Goal: Information Seeking & Learning: Learn about a topic

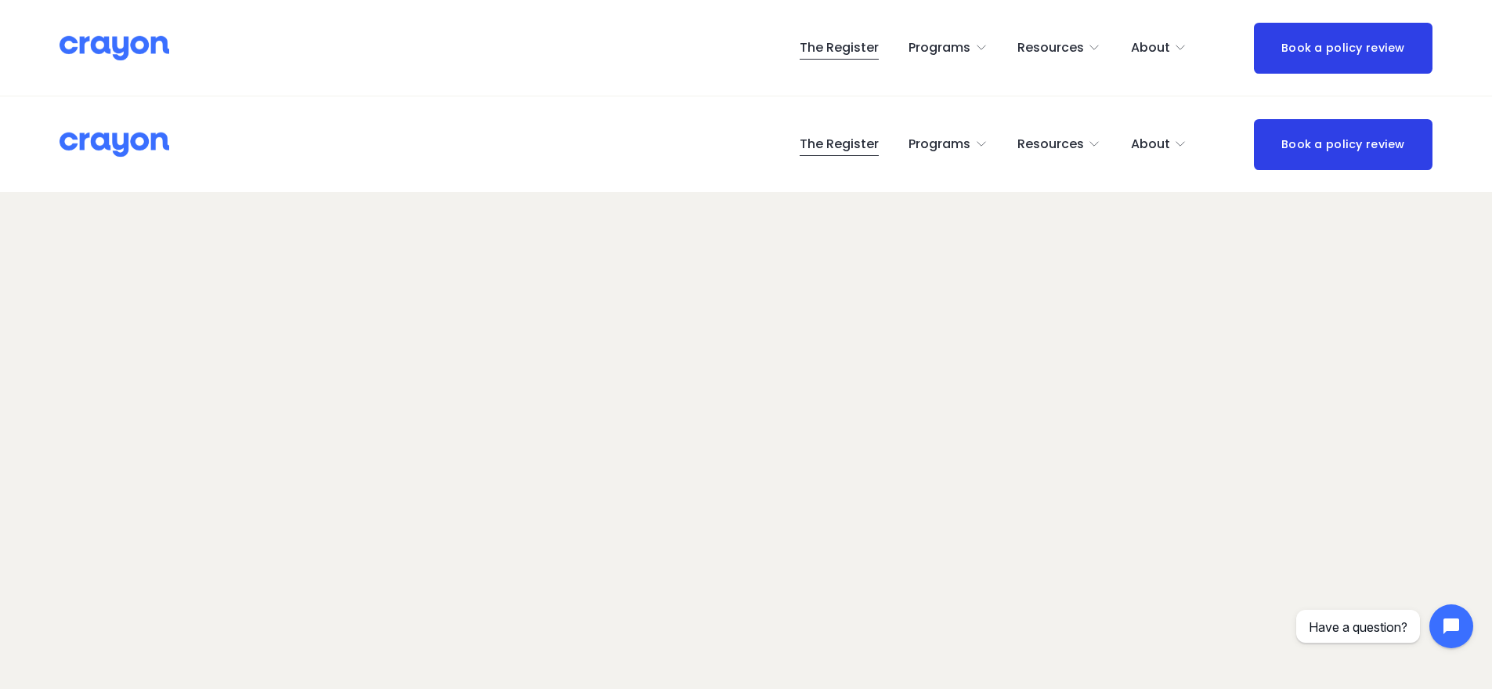
scroll to position [3, 0]
click at [0, 0] on span "Pulse: Annual Financial Health Check" at bounding box center [0, 0] width 0 height 0
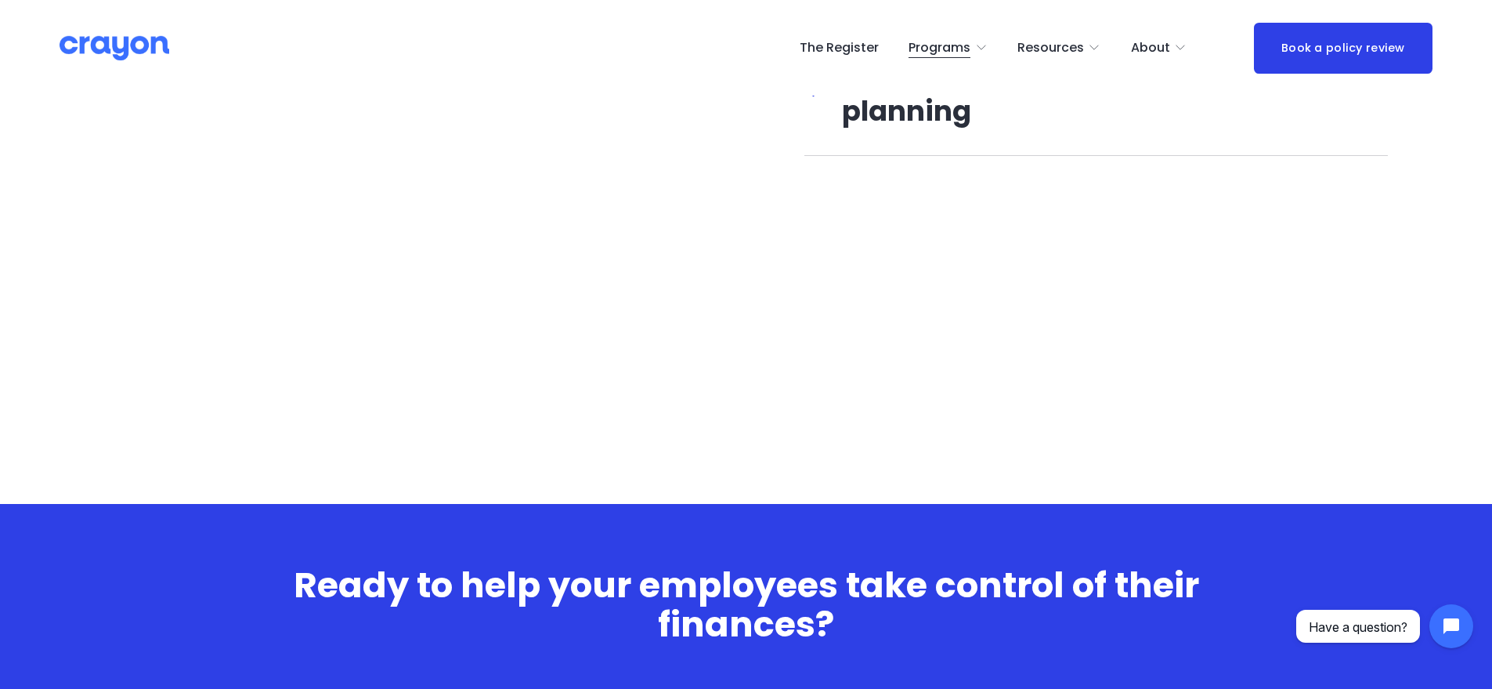
scroll to position [2718, 0]
